Goal: Task Accomplishment & Management: Manage account settings

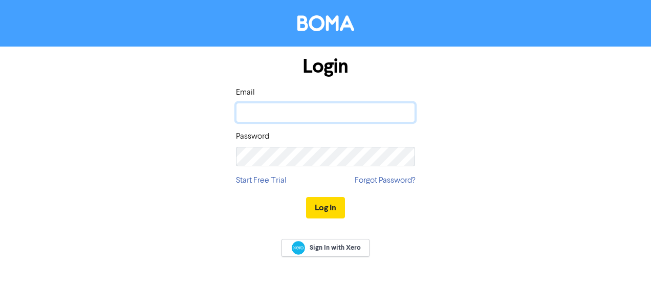
click at [355, 113] on input "email" at bounding box center [325, 112] width 179 height 19
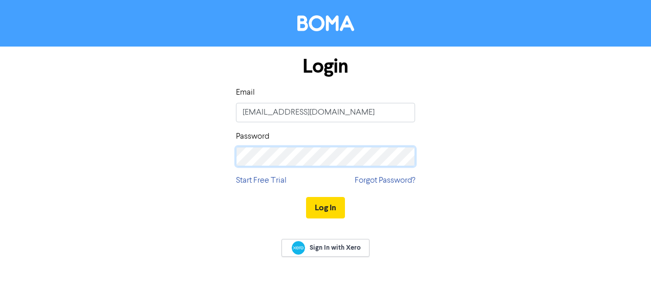
click at [306, 197] on button "Log In" at bounding box center [325, 207] width 39 height 21
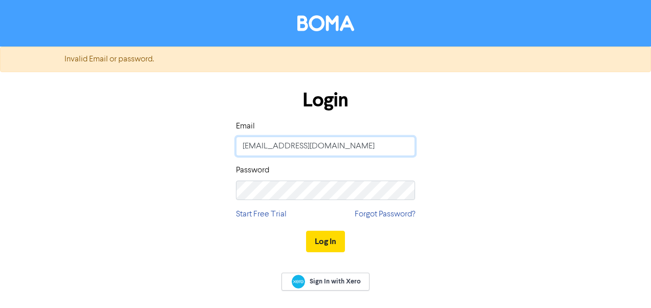
click at [283, 145] on input "[EMAIL_ADDRESS][DOMAIN_NAME]" at bounding box center [325, 146] width 179 height 19
type input "[EMAIL_ADDRESS][DOMAIN_NAME]"
click at [332, 241] on button "Log In" at bounding box center [325, 241] width 39 height 21
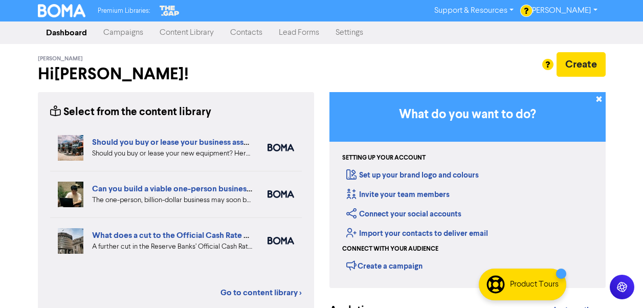
click at [575, 6] on link "[PERSON_NAME]" at bounding box center [563, 11] width 83 height 16
click at [561, 33] on button "Log Out" at bounding box center [562, 31] width 81 height 12
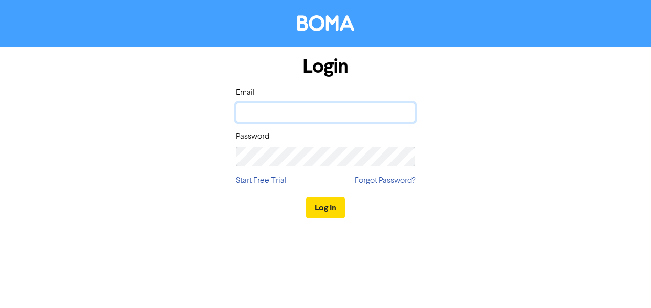
click at [302, 106] on input "email" at bounding box center [325, 112] width 179 height 19
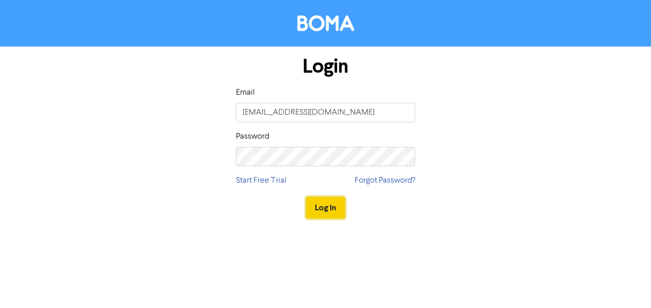
click at [339, 202] on button "Log In" at bounding box center [325, 207] width 39 height 21
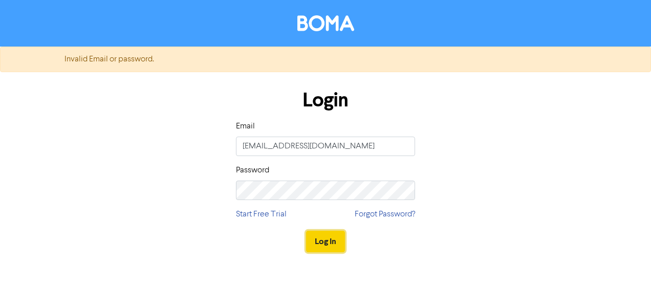
click at [332, 239] on button "Log In" at bounding box center [325, 241] width 39 height 21
click at [322, 239] on button "Log In" at bounding box center [325, 241] width 39 height 21
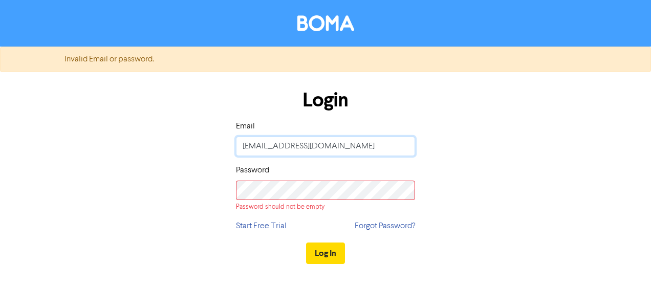
click at [252, 146] on input "[EMAIL_ADDRESS][DOMAIN_NAME]" at bounding box center [325, 146] width 179 height 19
click at [304, 144] on input "[EMAIL_ADDRESS][DOMAIN_NAME]" at bounding box center [325, 146] width 179 height 19
type input "[EMAIL_ADDRESS][DOMAIN_NAME]"
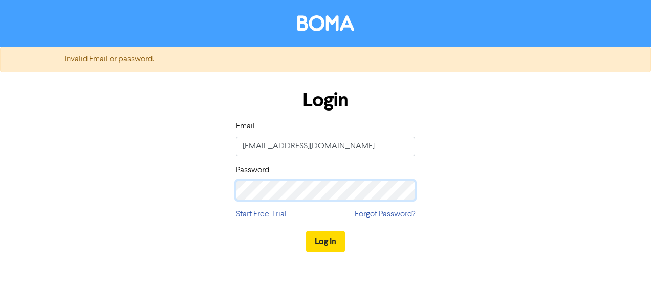
click at [306, 231] on button "Log In" at bounding box center [325, 241] width 39 height 21
